Goal: Task Accomplishment & Management: Use online tool/utility

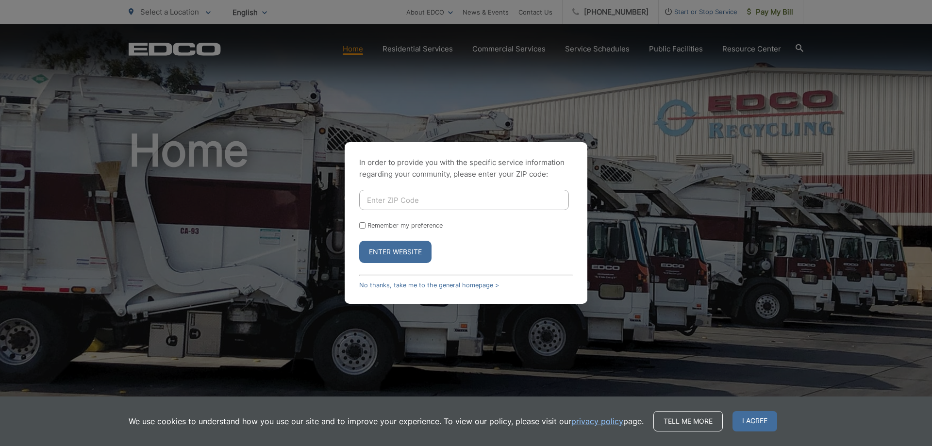
click at [412, 191] on input "Enter ZIP Code" at bounding box center [464, 200] width 210 height 20
type input "92078"
click at [406, 257] on button "Enter Website" at bounding box center [395, 252] width 72 height 22
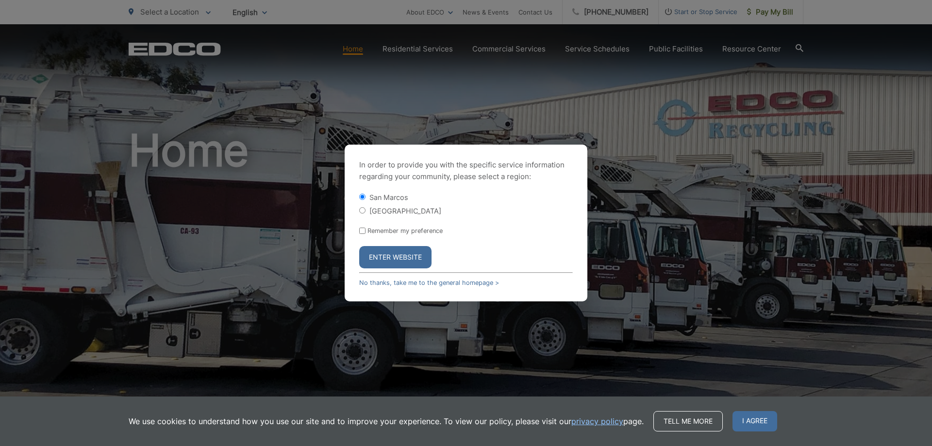
click at [403, 256] on button "Enter Website" at bounding box center [395, 257] width 72 height 22
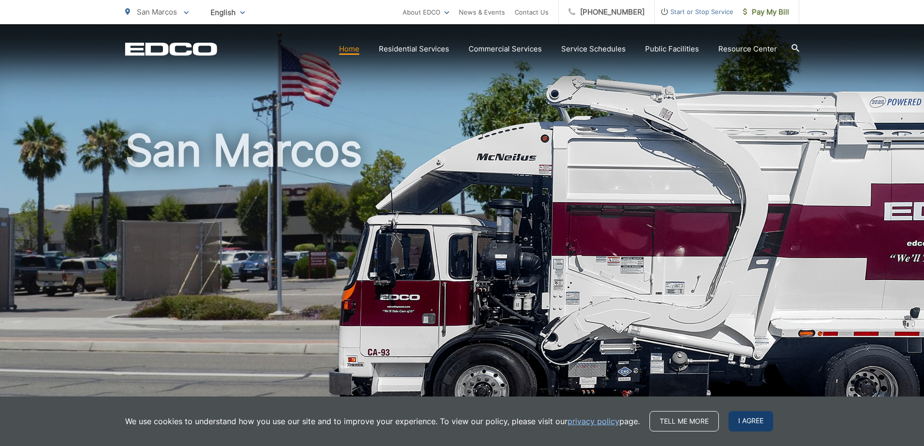
click at [755, 422] on span "I agree" at bounding box center [751, 421] width 45 height 20
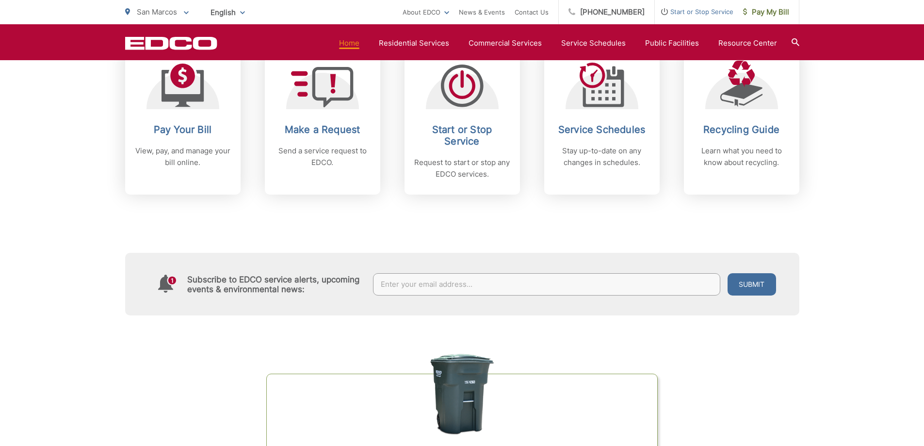
scroll to position [388, 0]
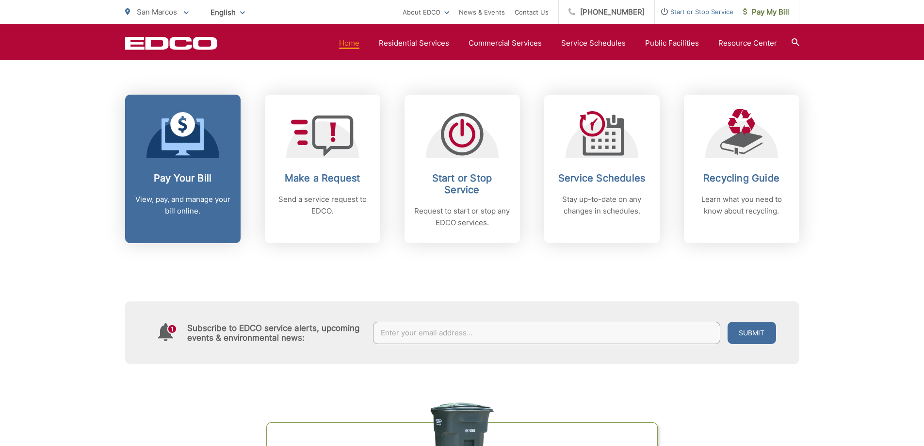
click at [201, 188] on div "Pay Your Bill View, pay, and manage your bill online." at bounding box center [183, 194] width 96 height 45
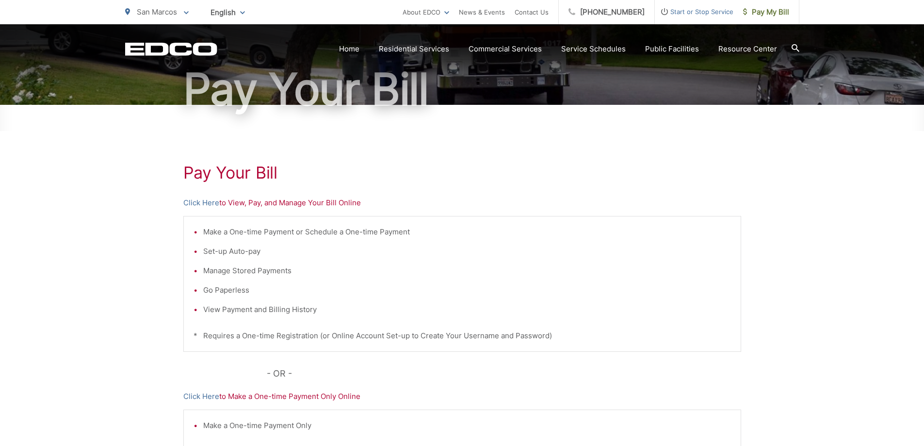
scroll to position [146, 0]
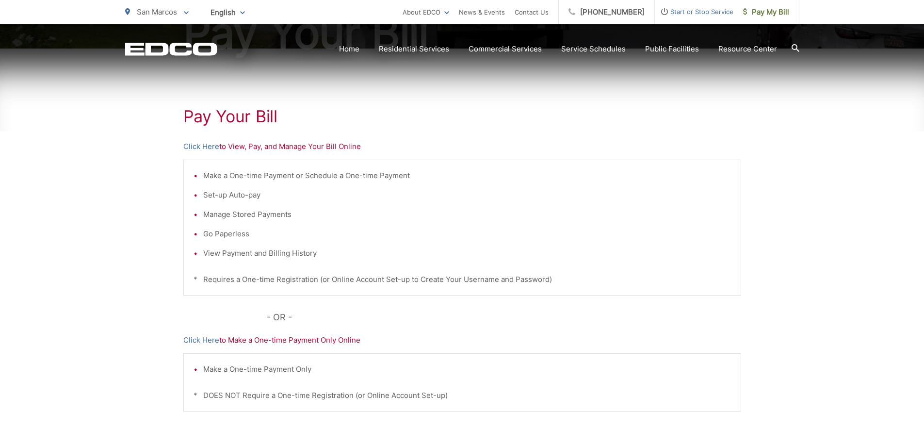
click at [255, 148] on p "Click Here to View, Pay, and Manage Your Bill Online" at bounding box center [462, 147] width 558 height 12
click at [197, 148] on link "Click Here" at bounding box center [201, 147] width 36 height 12
